Goal: Task Accomplishment & Management: Use online tool/utility

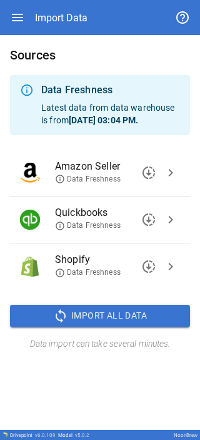
click at [168, 270] on span "chevron_right" at bounding box center [170, 266] width 15 height 15
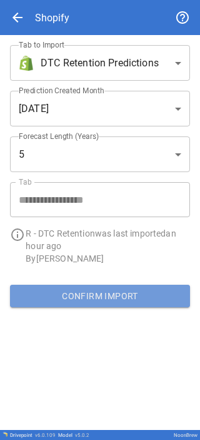
click at [83, 298] on button "Confirm Import" at bounding box center [100, 296] width 180 height 23
